Goal: Navigation & Orientation: Find specific page/section

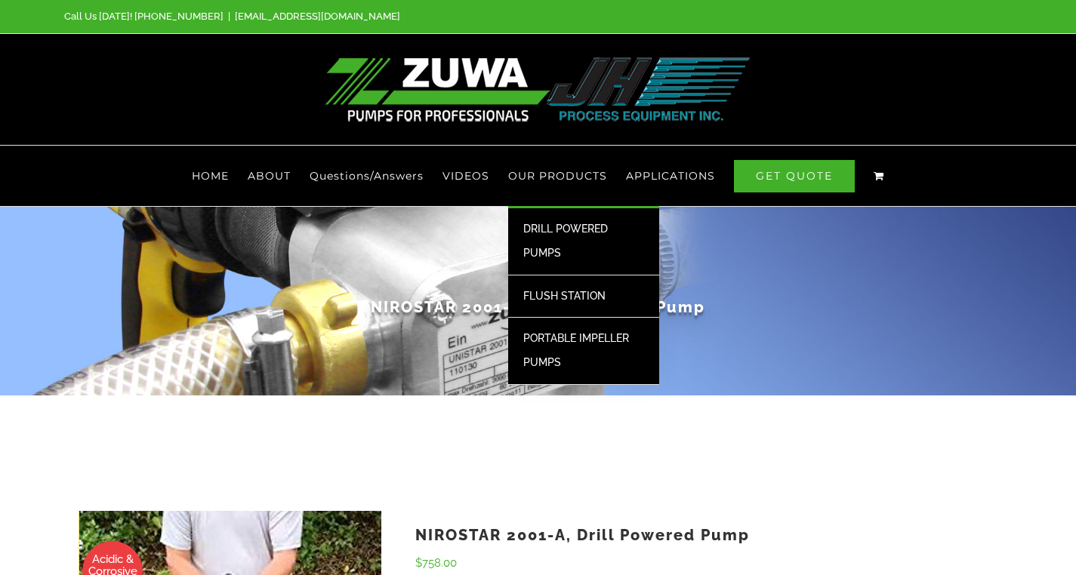
click at [537, 342] on span "PORTABLE IMPELLER PUMPS" at bounding box center [576, 350] width 106 height 36
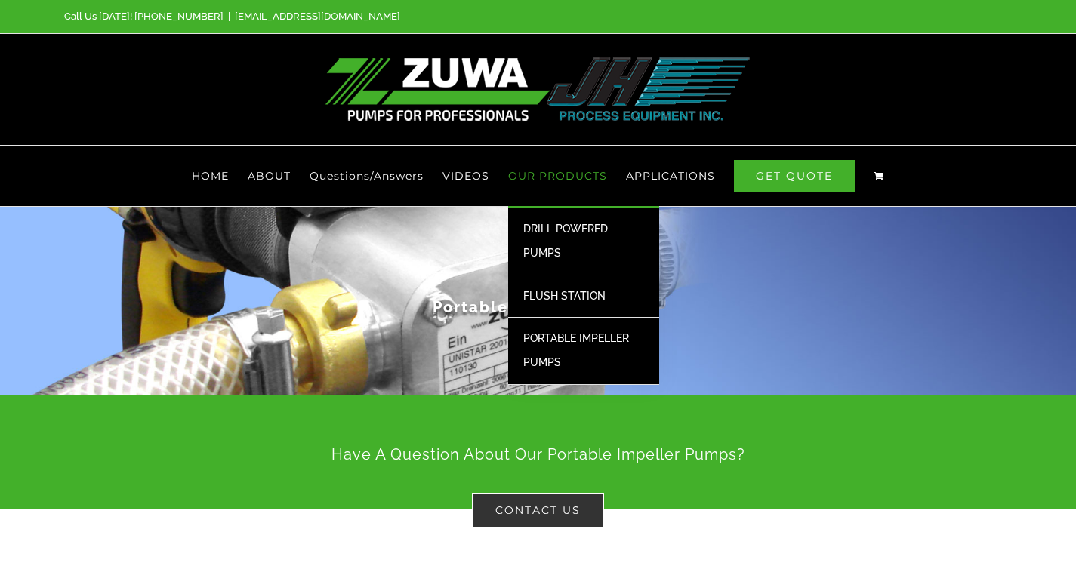
click at [546, 227] on span "DRILL POWERED PUMPS" at bounding box center [565, 241] width 85 height 36
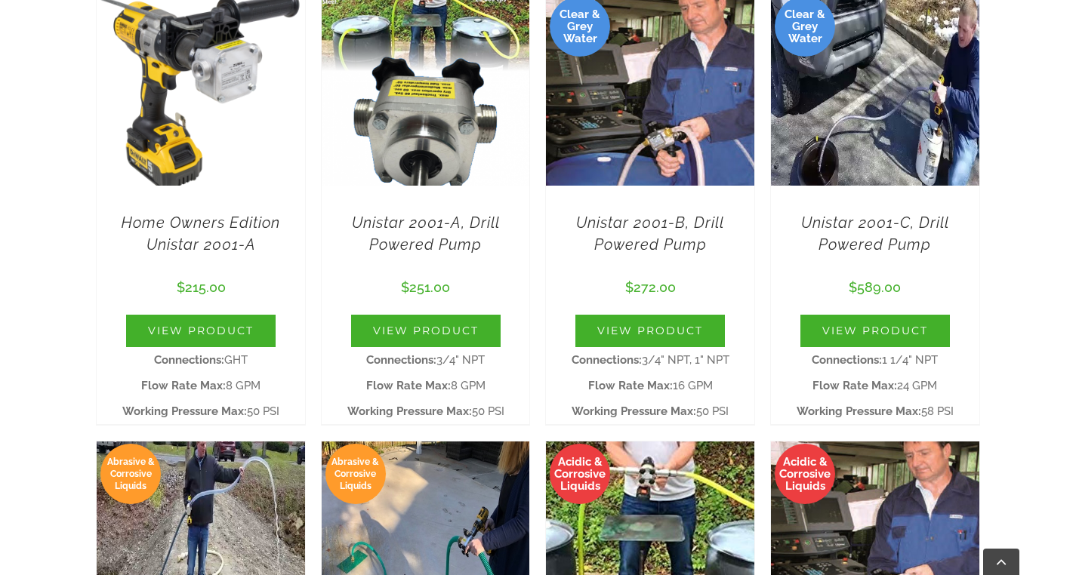
scroll to position [594, 0]
